Goal: Task Accomplishment & Management: Manage account settings

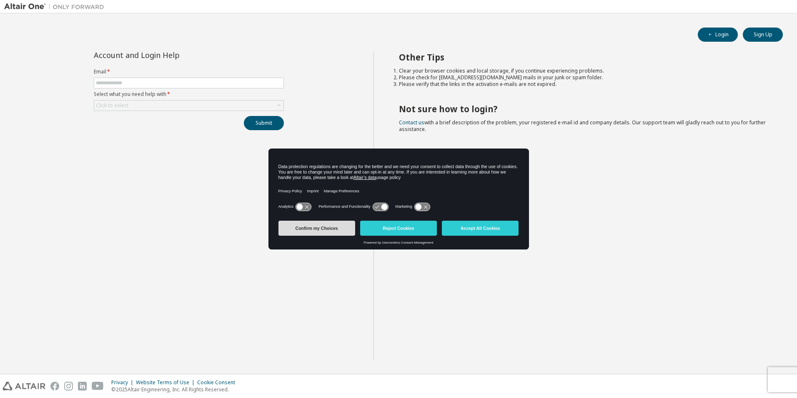
click at [326, 228] on button "Confirm my Choices" at bounding box center [316, 228] width 77 height 15
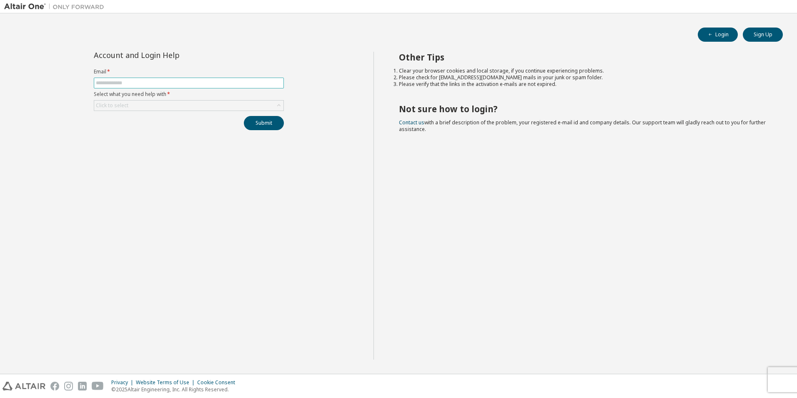
click at [145, 78] on span at bounding box center [189, 83] width 190 height 11
click at [143, 84] on input "text" at bounding box center [189, 83] width 186 height 7
type input "**********"
click at [148, 105] on div "Click to select" at bounding box center [188, 105] width 189 height 10
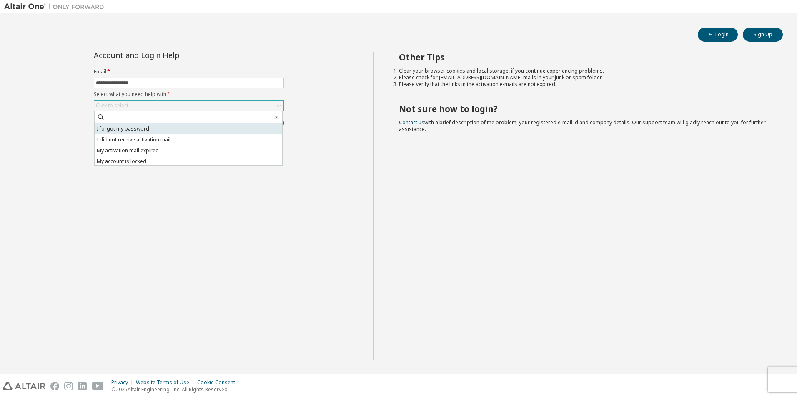
click at [146, 133] on li "I forgot my password" at bounding box center [189, 128] width 188 height 11
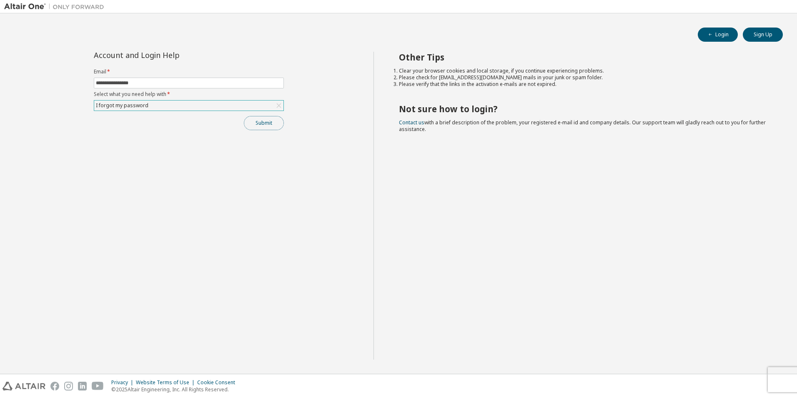
click at [265, 127] on button "Submit" at bounding box center [264, 123] width 40 height 14
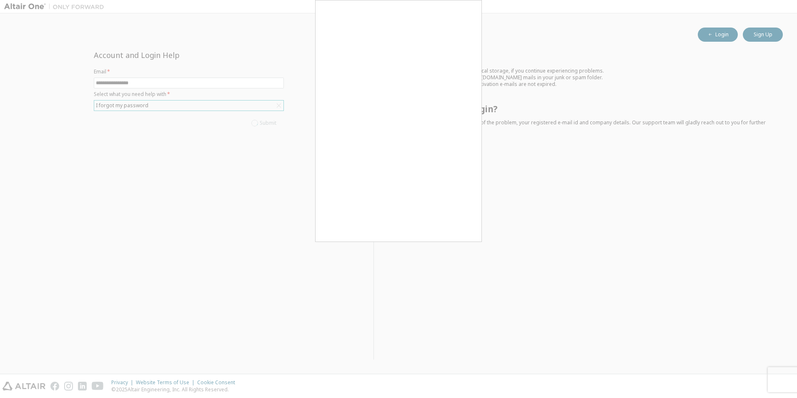
click at [484, 135] on div at bounding box center [398, 199] width 797 height 398
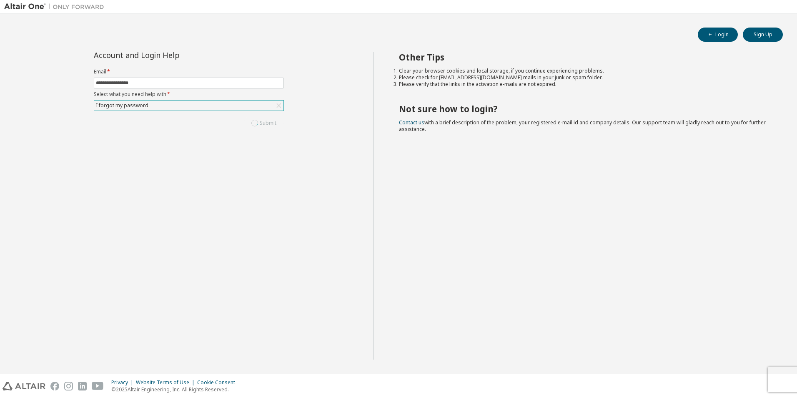
click at [267, 122] on div "Submit" at bounding box center [189, 123] width 190 height 14
click at [411, 228] on div "Other Tips Clear your browser cookies and local storage, if you continue experi…" at bounding box center [584, 206] width 420 height 308
click at [175, 83] on input "text" at bounding box center [189, 83] width 186 height 7
type input "**********"
click at [132, 106] on div "Click to select" at bounding box center [188, 105] width 189 height 10
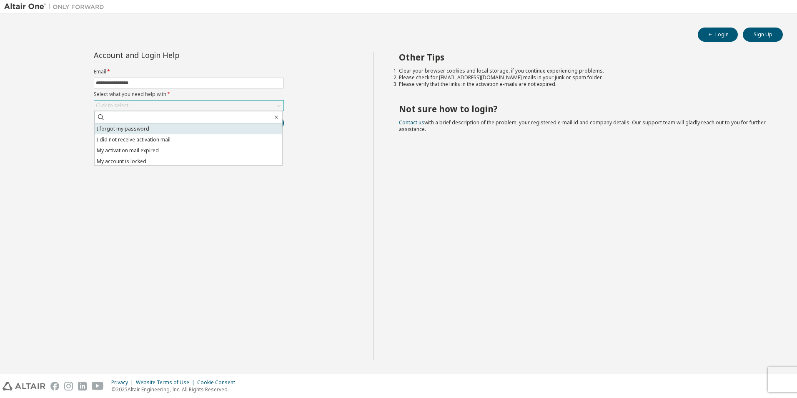
click at [137, 130] on li "I forgot my password" at bounding box center [189, 128] width 188 height 11
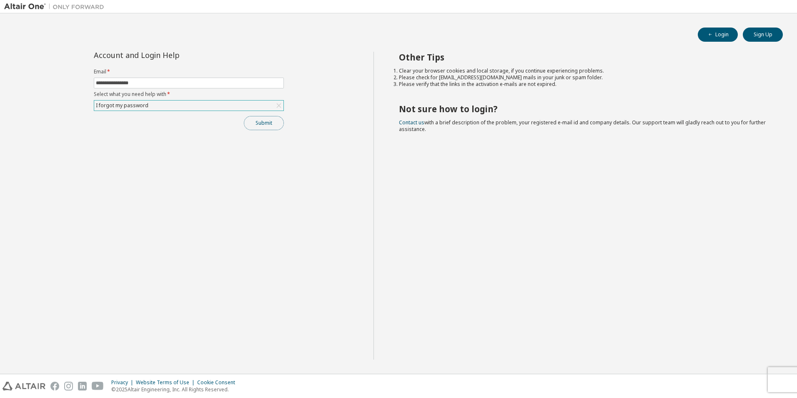
click at [266, 121] on button "Submit" at bounding box center [264, 123] width 40 height 14
click at [780, 376] on icon "button" at bounding box center [779, 374] width 5 height 5
click at [259, 124] on button "Submit" at bounding box center [264, 123] width 40 height 14
click at [740, 376] on link "Altair support" at bounding box center [736, 374] width 33 height 7
click at [263, 123] on button "Submit" at bounding box center [264, 123] width 40 height 14
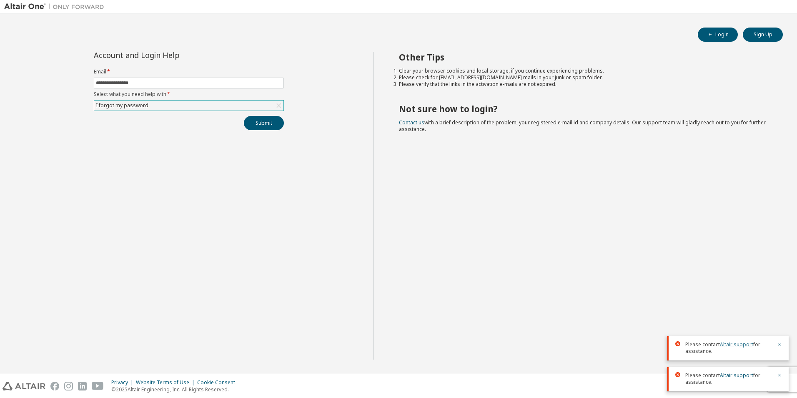
click at [727, 344] on link "Altair support" at bounding box center [736, 344] width 33 height 7
drag, startPoint x: 554, startPoint y: 79, endPoint x: 556, endPoint y: 90, distance: 11.4
click at [556, 90] on div "Other Tips Clear your browser cookies and local storage, if you continue experi…" at bounding box center [584, 206] width 420 height 308
drag, startPoint x: 556, startPoint y: 90, endPoint x: 537, endPoint y: 100, distance: 21.8
click at [556, 90] on div "Other Tips Clear your browser cookies and local storage, if you continue experi…" at bounding box center [584, 206] width 420 height 308
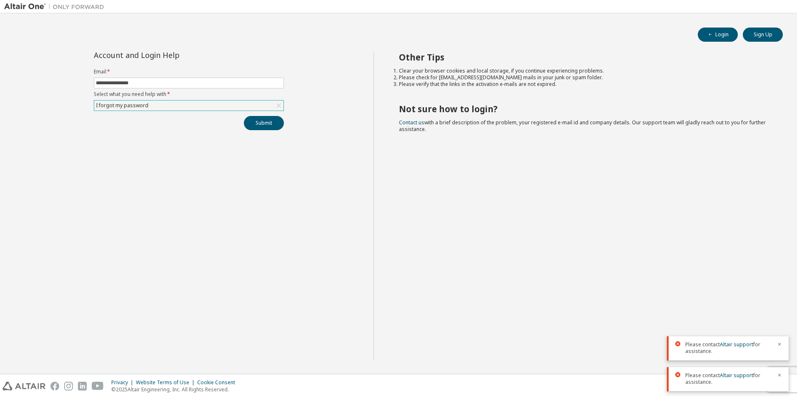
click at [424, 110] on h2 "Not sure how to login?" at bounding box center [583, 108] width 369 height 11
drag, startPoint x: 152, startPoint y: 107, endPoint x: 62, endPoint y: 103, distance: 89.7
click at [62, 103] on div "**********" at bounding box center [188, 206] width 369 height 308
drag, startPoint x: 62, startPoint y: 103, endPoint x: 211, endPoint y: 175, distance: 165.7
click at [211, 175] on div "**********" at bounding box center [188, 206] width 369 height 308
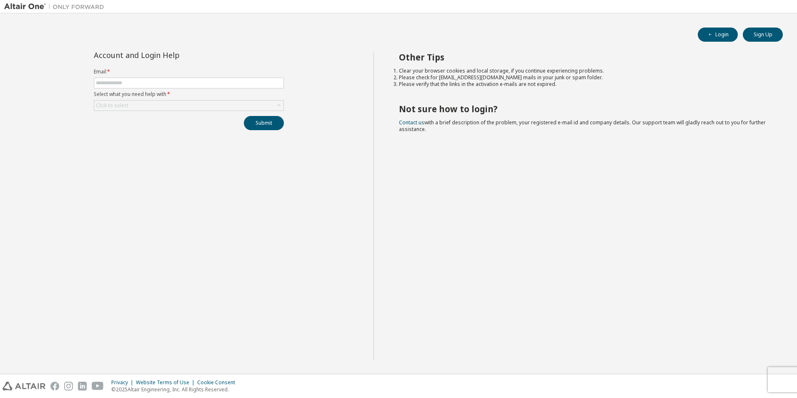
click at [209, 90] on form "Email * Select what you need help with * Click to select" at bounding box center [189, 89] width 190 height 43
click at [207, 84] on input "text" at bounding box center [189, 83] width 186 height 7
type input "**********"
click at [143, 108] on div "Click to select" at bounding box center [188, 105] width 189 height 10
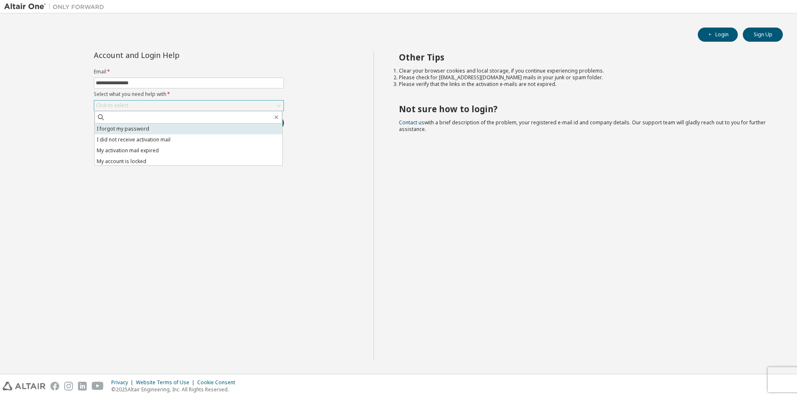
click at [129, 131] on li "I forgot my password" at bounding box center [189, 128] width 188 height 11
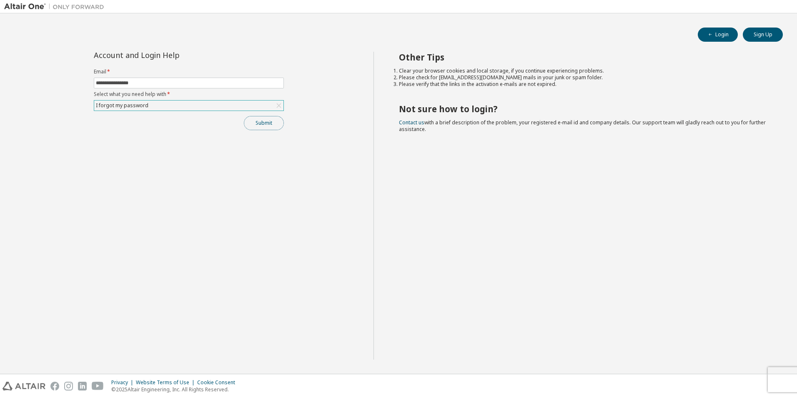
click at [265, 123] on button "Submit" at bounding box center [264, 123] width 40 height 14
click at [737, 374] on link "Altair support" at bounding box center [736, 374] width 33 height 7
click at [575, 213] on div "Other Tips Clear your browser cookies and local storage, if you continue experi…" at bounding box center [584, 206] width 420 height 308
